Goal: Check status: Check status

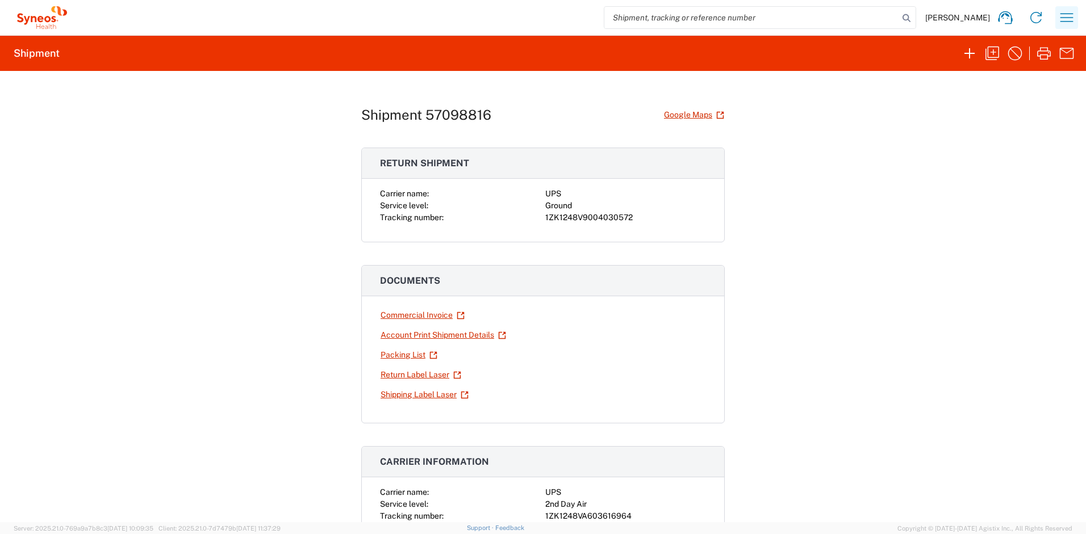
click at [1060, 19] on icon "button" at bounding box center [1067, 18] width 18 height 18
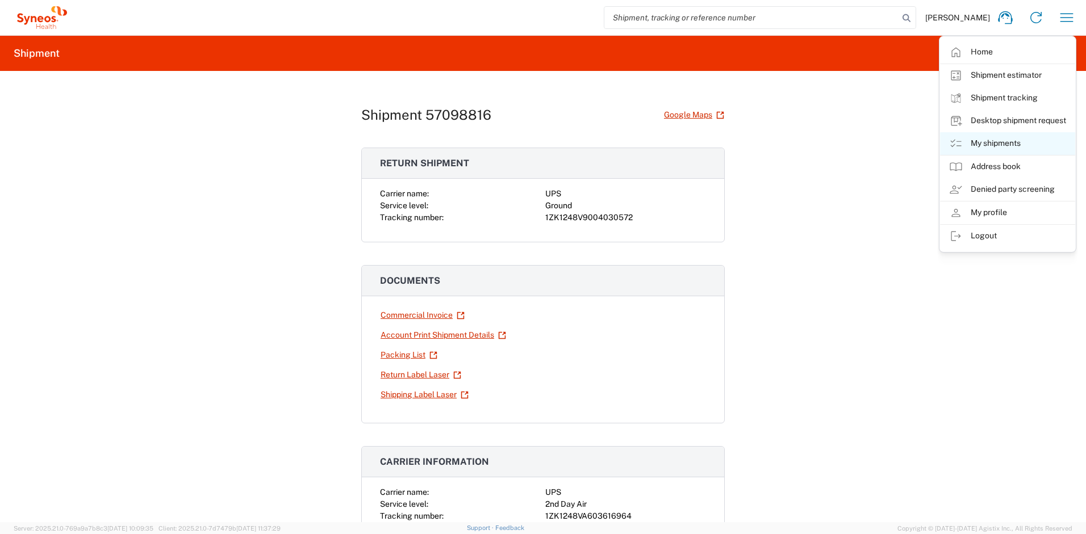
click at [981, 141] on link "My shipments" at bounding box center [1007, 143] width 135 height 23
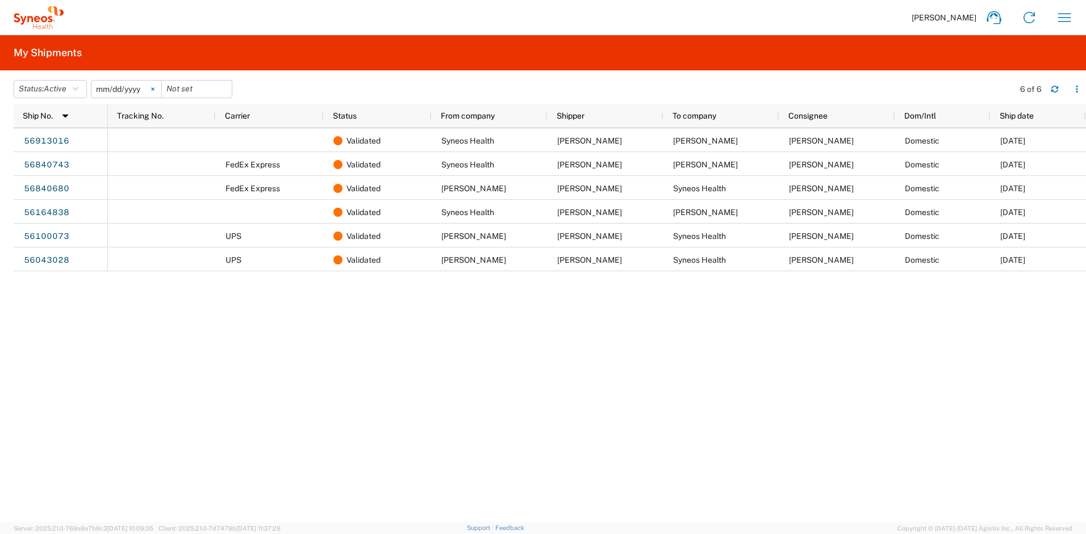
click at [154, 89] on icon at bounding box center [152, 88] width 3 height 3
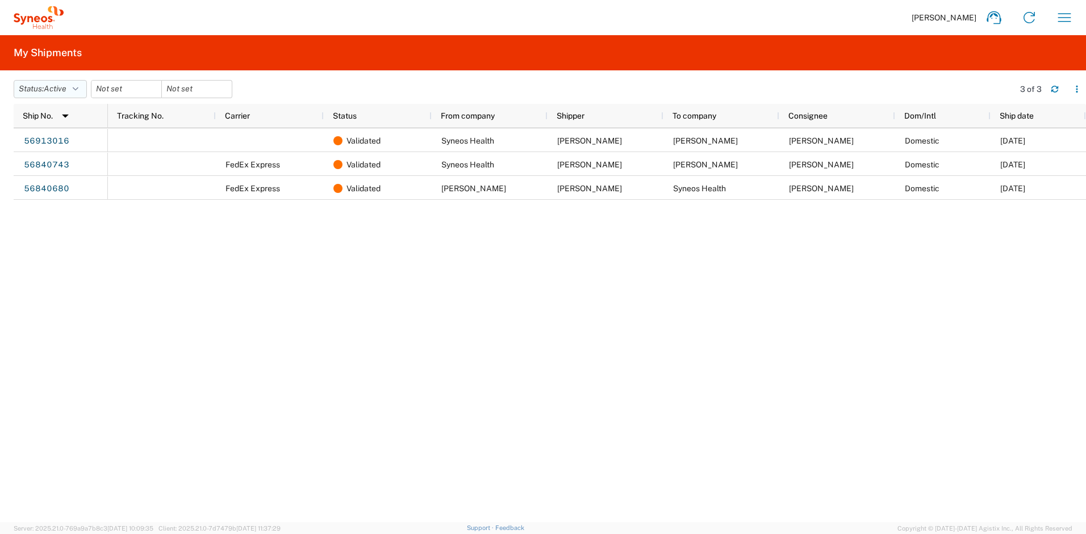
click at [83, 92] on button "Status: Active" at bounding box center [50, 89] width 73 height 18
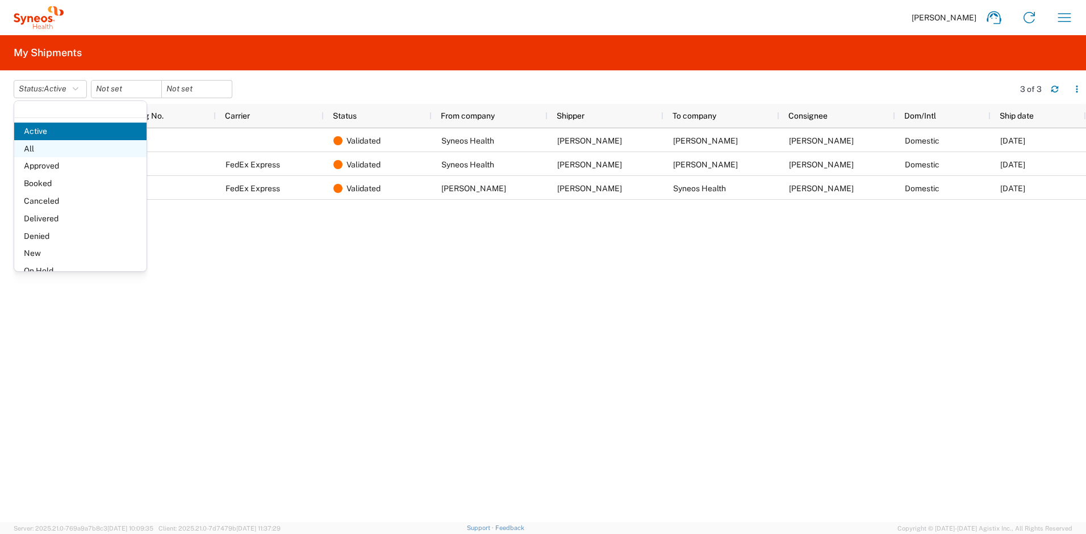
click at [59, 147] on span "All" at bounding box center [80, 149] width 132 height 18
